Goal: Task Accomplishment & Management: Use online tool/utility

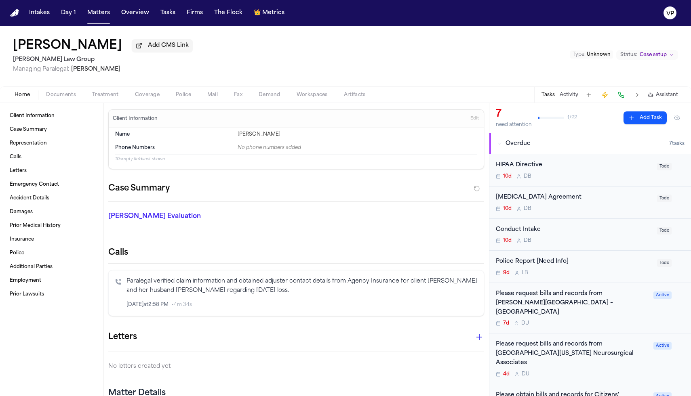
scroll to position [381, 0]
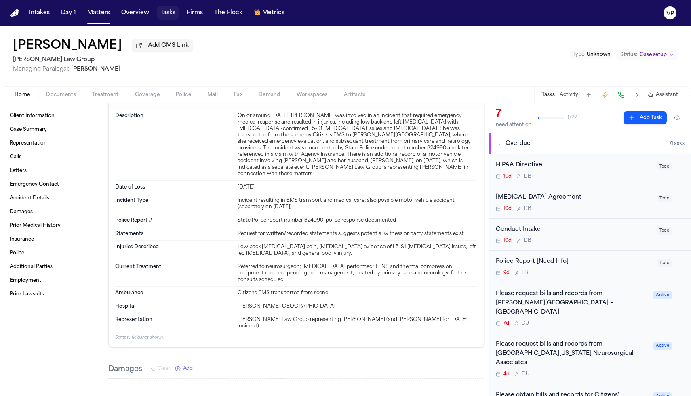
click at [175, 16] on button "Tasks" at bounding box center [167, 13] width 21 height 15
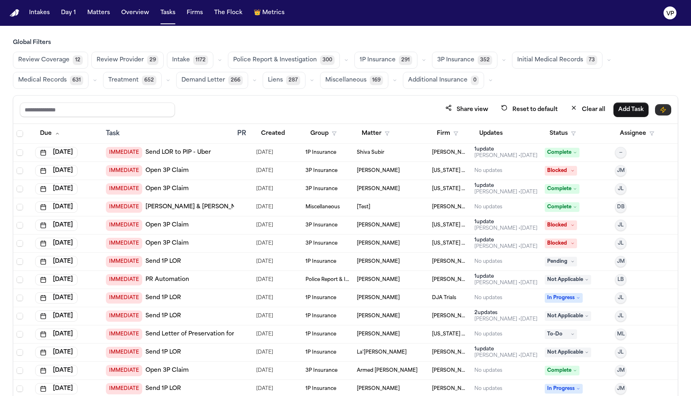
click at [664, 106] on button "button" at bounding box center [663, 109] width 16 height 11
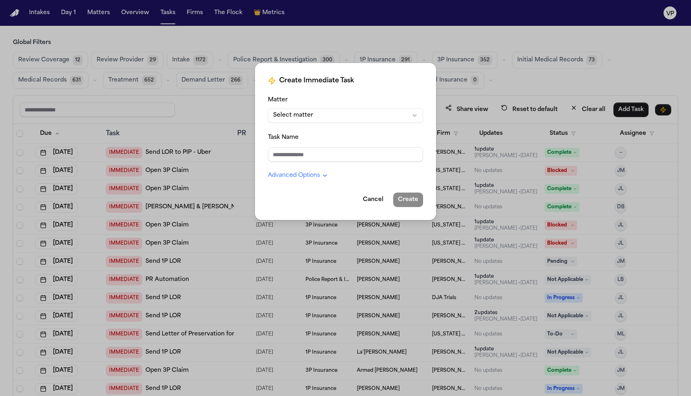
click at [311, 112] on button "Select matter" at bounding box center [345, 115] width 155 height 15
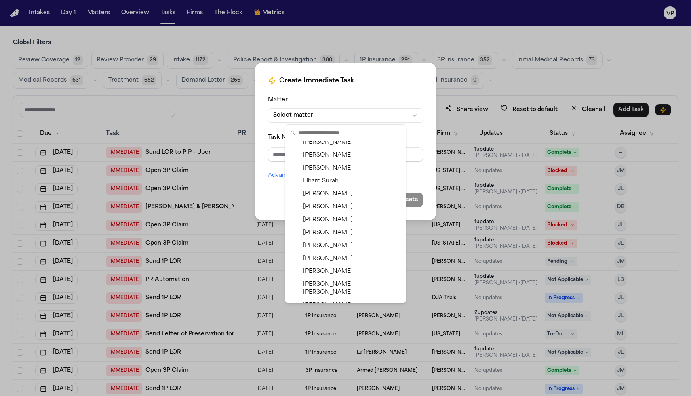
scroll to position [1795, 0]
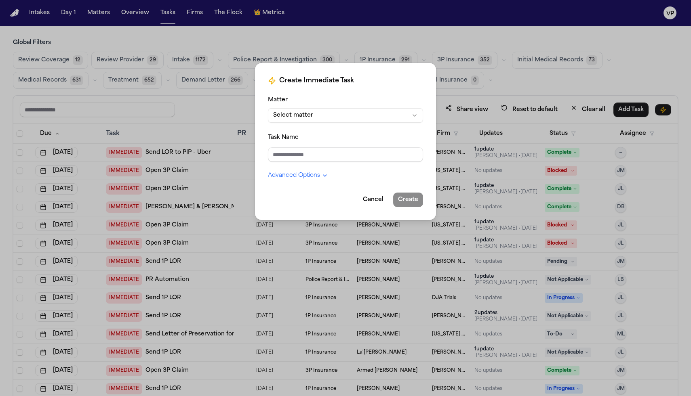
click at [353, 99] on html "Intakes Day 1 Matters Overview Tasks Firms The Flock 👑 Metrics VP Global Filter…" at bounding box center [345, 198] width 691 height 396
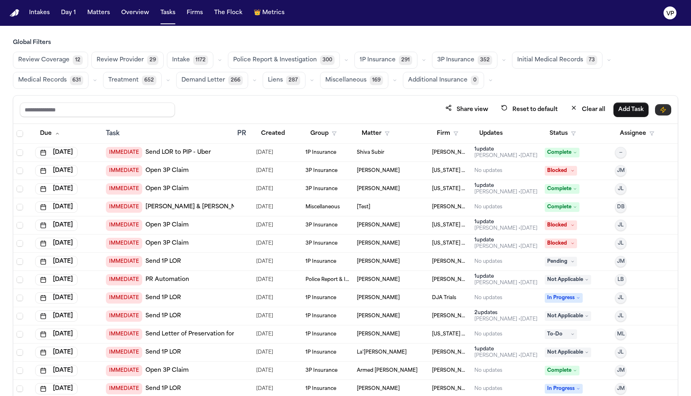
click at [657, 109] on button "button" at bounding box center [663, 109] width 16 height 11
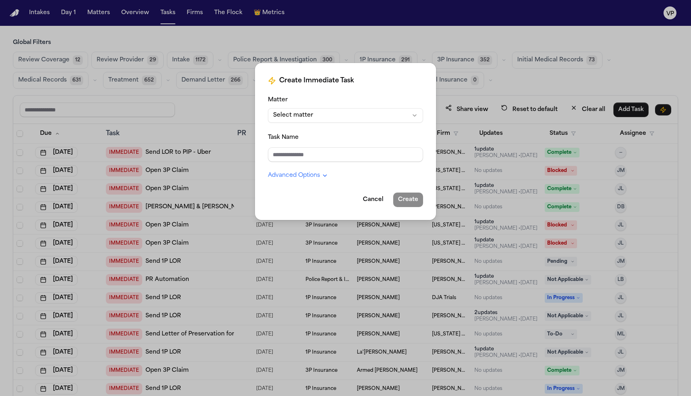
click at [323, 175] on icon "button" at bounding box center [324, 176] width 3 height 2
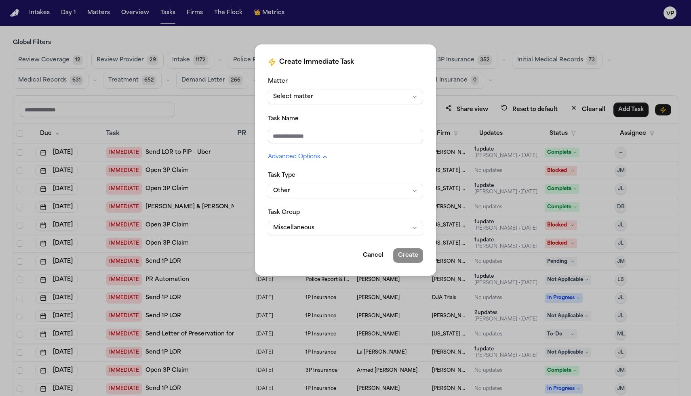
click at [327, 193] on button "Other" at bounding box center [345, 191] width 155 height 15
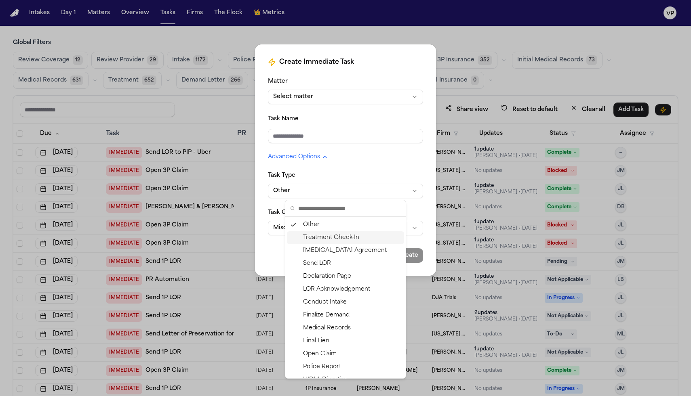
click at [343, 242] on div "Treatment Check-In" at bounding box center [345, 237] width 117 height 13
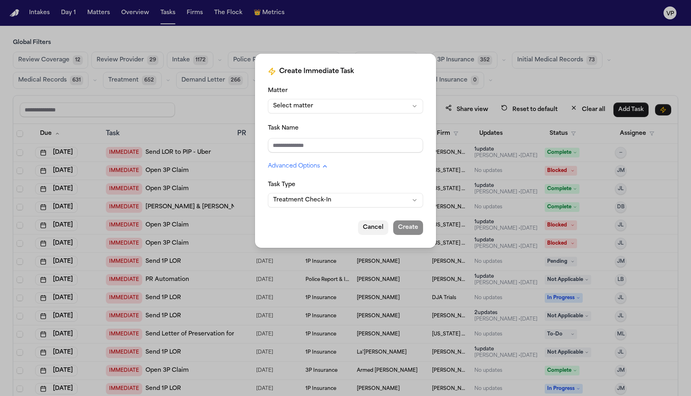
click at [383, 229] on button "Cancel" at bounding box center [373, 228] width 30 height 15
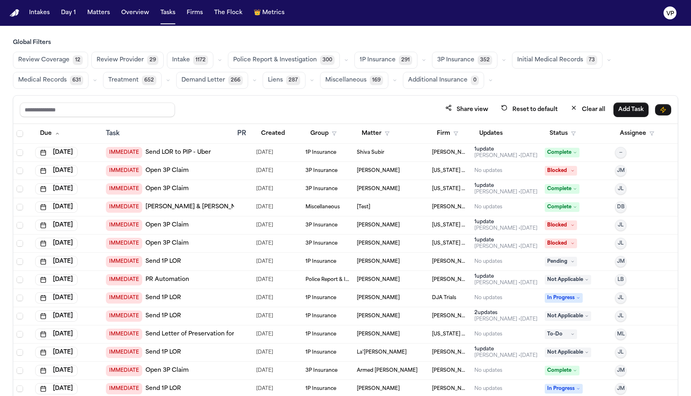
click at [135, 81] on span "Treatment" at bounding box center [123, 80] width 30 height 8
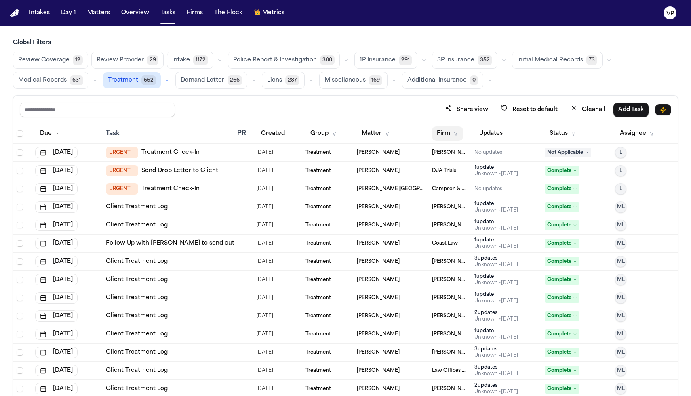
click at [446, 129] on button "Firm" at bounding box center [447, 133] width 31 height 15
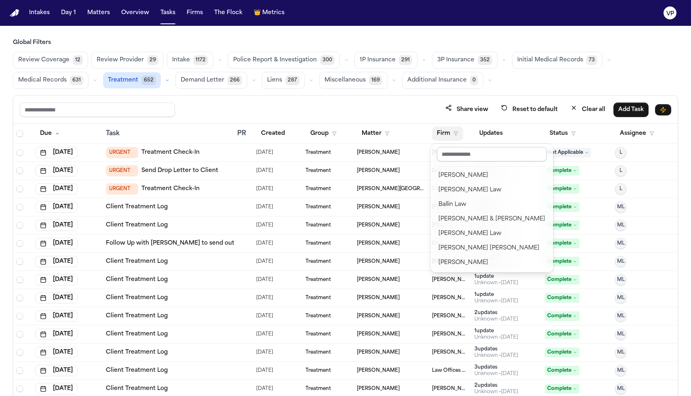
click at [461, 153] on input "text" at bounding box center [492, 154] width 110 height 15
type input "*"
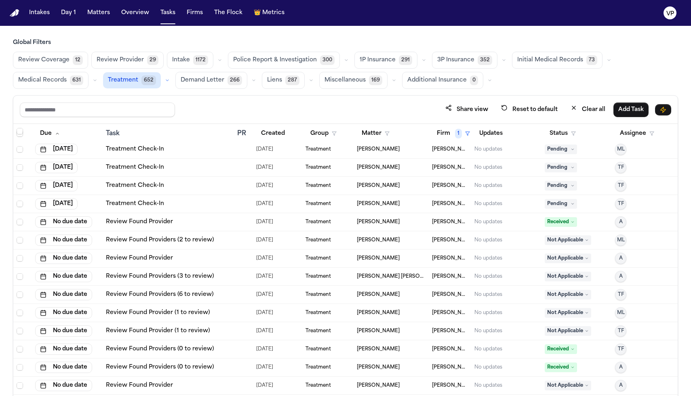
scroll to position [48, 0]
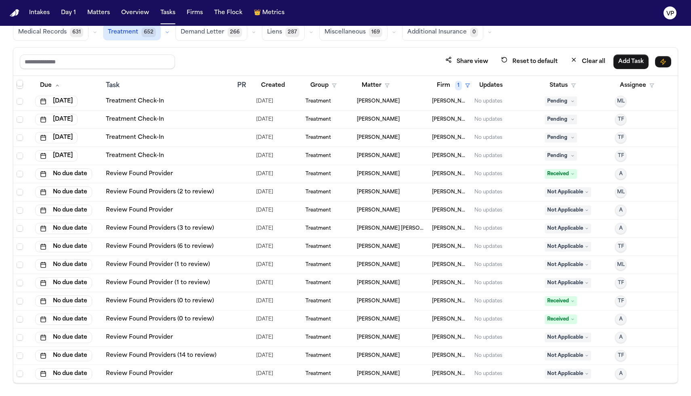
click at [366, 173] on span "[PERSON_NAME]" at bounding box center [378, 174] width 43 height 6
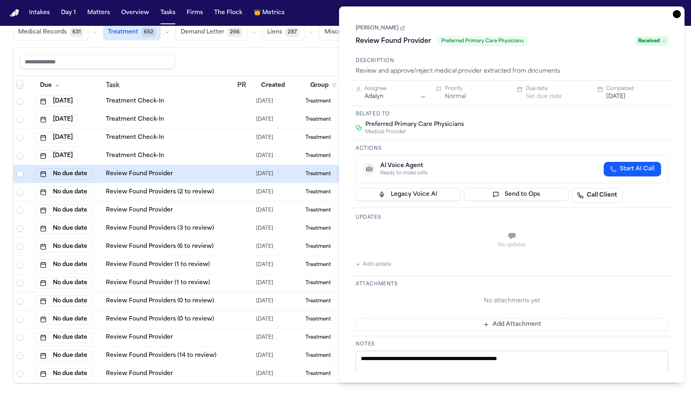
click at [677, 13] on icon "button" at bounding box center [677, 14] width 8 height 8
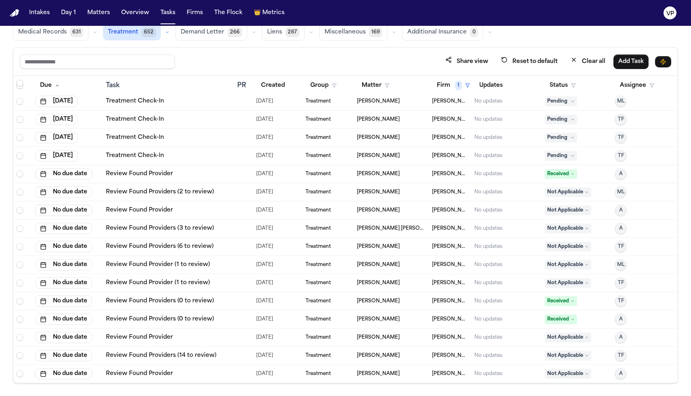
click at [379, 66] on div "Share view Reset to default Clear all Add Task" at bounding box center [345, 61] width 651 height 15
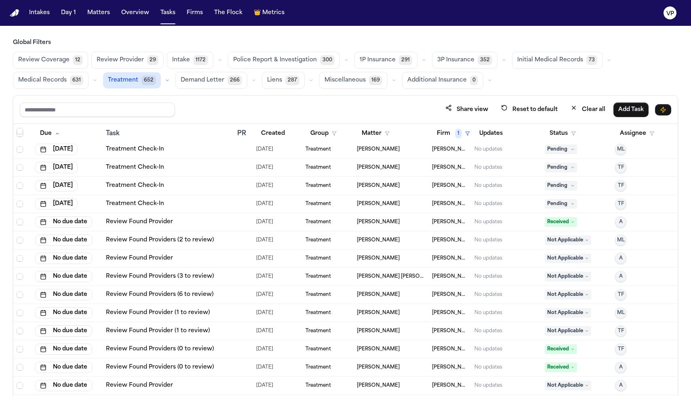
scroll to position [48, 0]
